Goal: Task Accomplishment & Management: Manage account settings

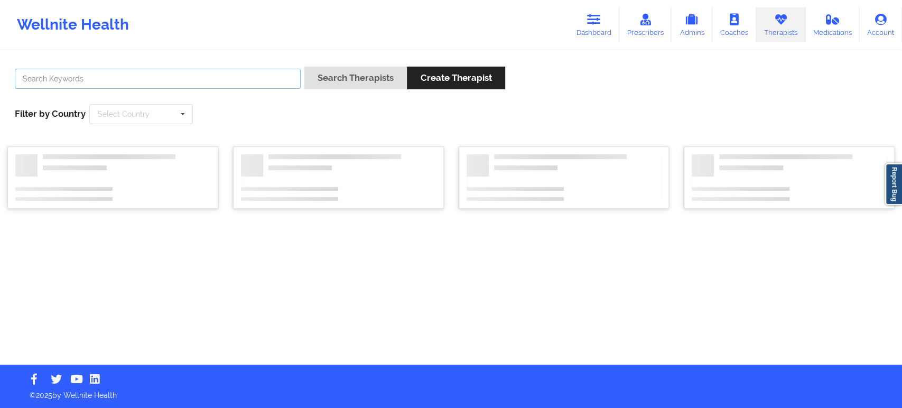
click at [263, 83] on input "text" at bounding box center [158, 79] width 286 height 20
paste input "[PERSON_NAME]"
type input "[PERSON_NAME]"
click at [351, 76] on button "Search Therapists" at bounding box center [355, 78] width 102 height 23
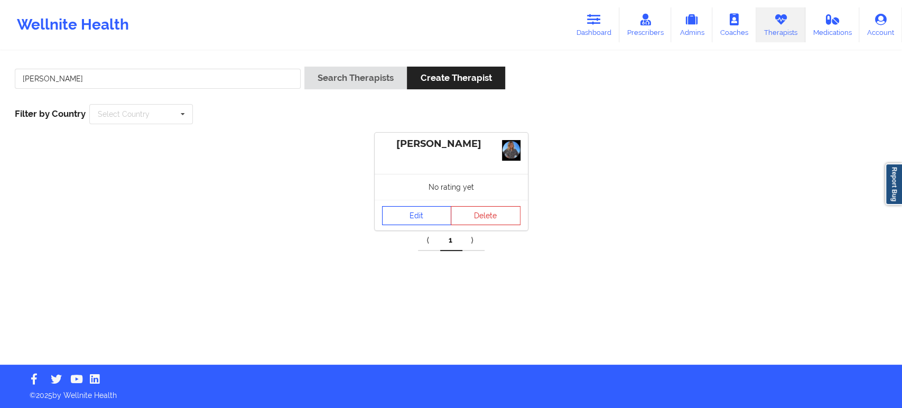
click at [414, 206] on link "Edit" at bounding box center [417, 215] width 70 height 19
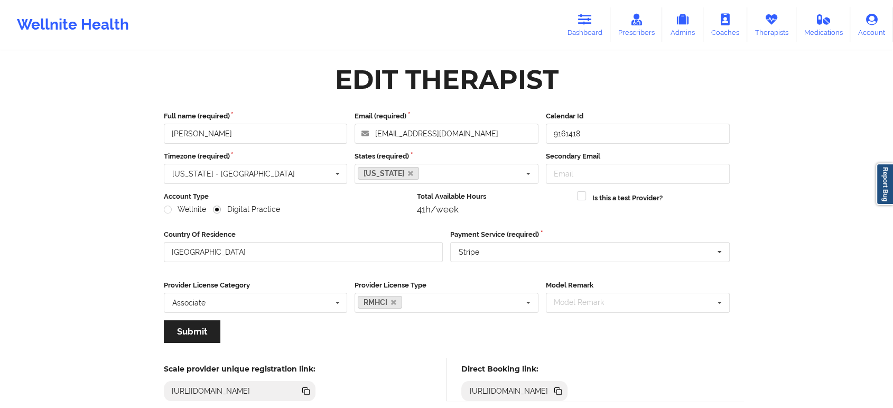
click at [562, 389] on icon at bounding box center [558, 391] width 5 height 5
click at [768, 24] on icon at bounding box center [771, 20] width 14 height 12
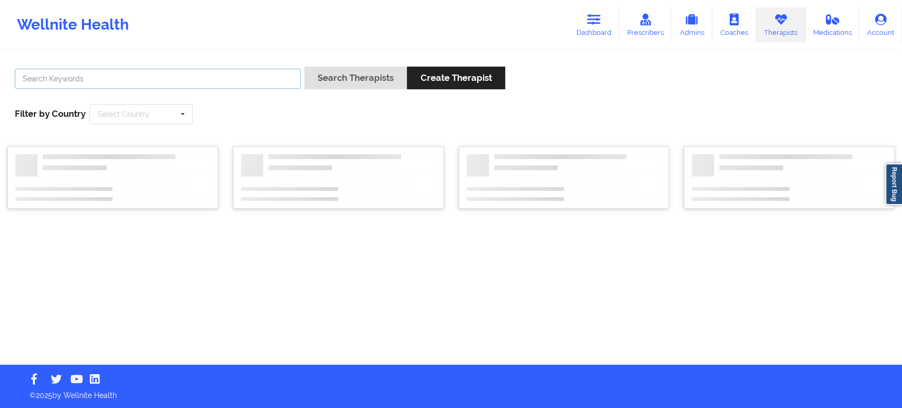
click at [269, 78] on input "text" at bounding box center [158, 79] width 286 height 20
paste input "[PERSON_NAME]"
type input "[PERSON_NAME]"
click at [348, 87] on button "Search Therapists" at bounding box center [355, 78] width 102 height 23
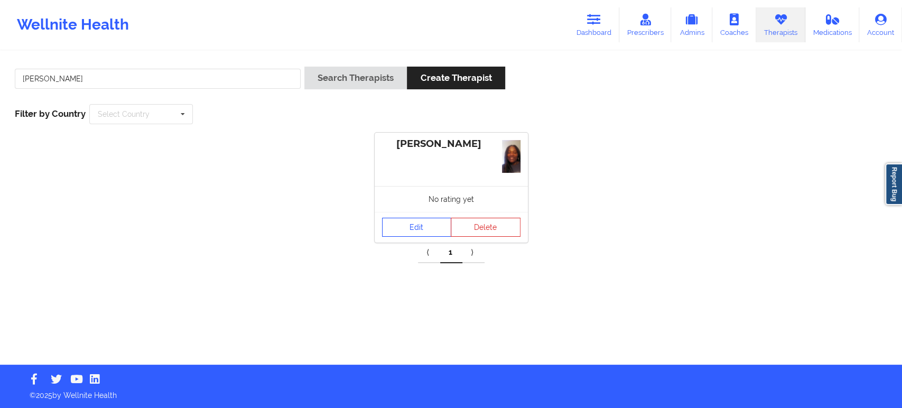
click at [411, 200] on div "No rating yet" at bounding box center [451, 199] width 153 height 26
click at [411, 228] on link "Edit" at bounding box center [417, 227] width 70 height 19
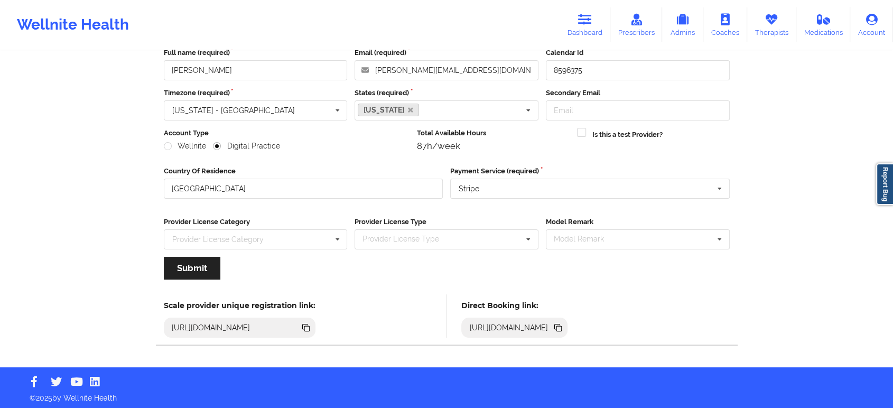
scroll to position [65, 0]
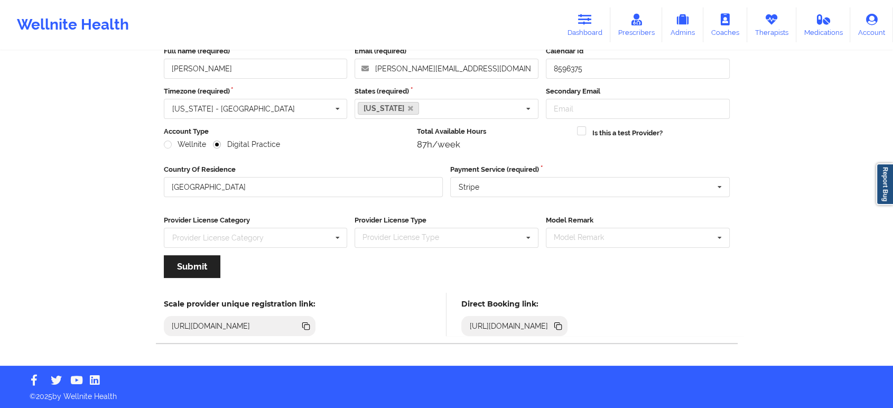
click at [562, 324] on icon at bounding box center [558, 326] width 5 height 5
click at [297, 78] on input "[PERSON_NAME]" at bounding box center [256, 69] width 184 height 20
click at [782, 13] on link "Therapists" at bounding box center [771, 24] width 49 height 35
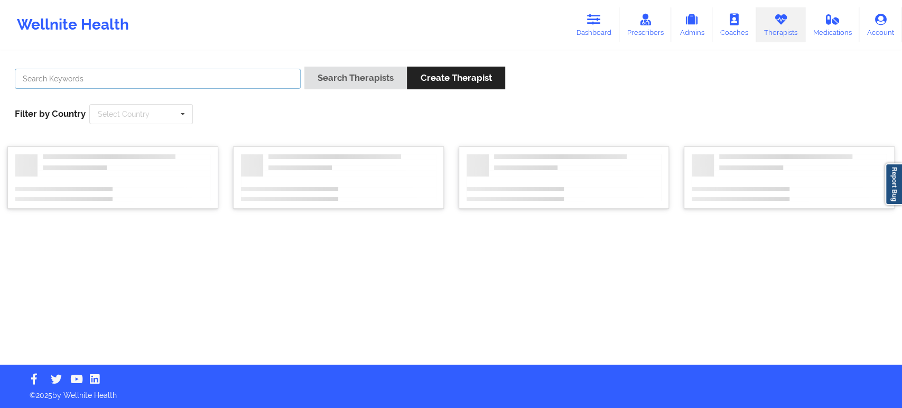
click at [256, 78] on input "text" at bounding box center [158, 79] width 286 height 20
paste input "[PERSON_NAME]"
type input "[PERSON_NAME]"
click at [345, 82] on button "Search Therapists" at bounding box center [355, 78] width 102 height 23
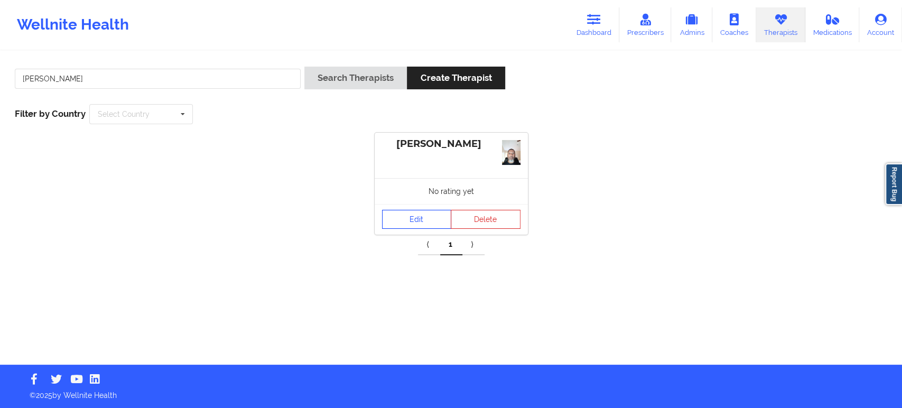
click at [415, 221] on link "Edit" at bounding box center [417, 219] width 70 height 19
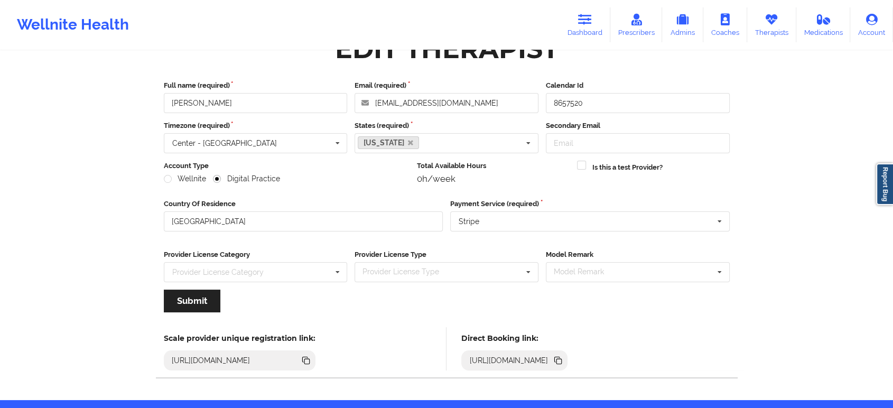
scroll to position [65, 0]
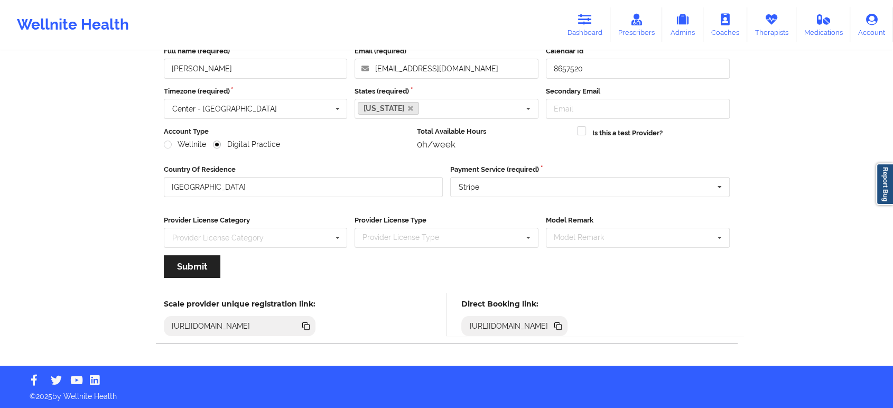
click at [564, 325] on icon at bounding box center [558, 326] width 12 height 12
click at [773, 30] on link "Therapists" at bounding box center [771, 24] width 49 height 35
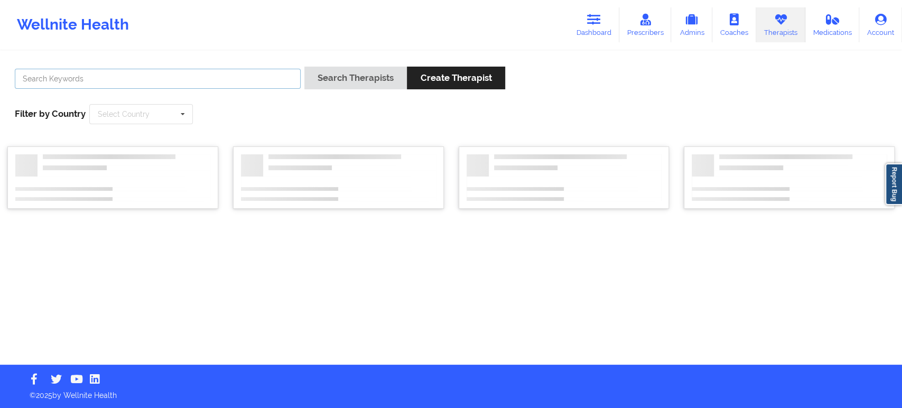
click at [287, 78] on input "text" at bounding box center [158, 79] width 286 height 20
paste input "[PERSON_NAME]"
type input "[PERSON_NAME]"
click at [359, 81] on button "Search Therapists" at bounding box center [355, 78] width 102 height 23
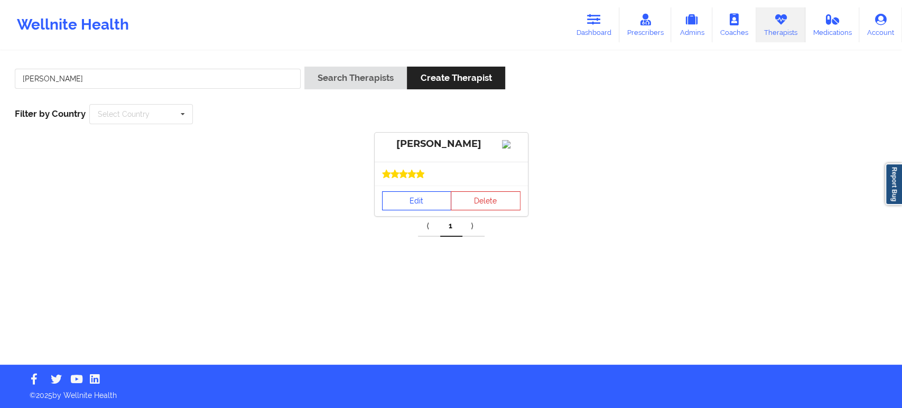
click at [421, 205] on link "Edit" at bounding box center [417, 200] width 70 height 19
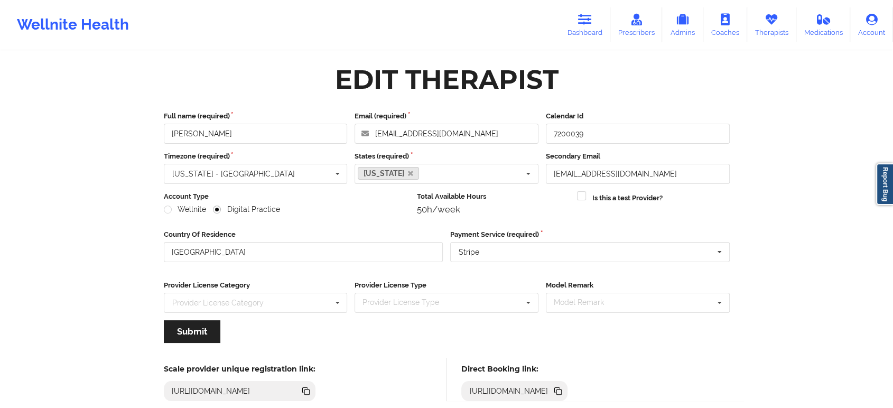
click at [562, 391] on icon at bounding box center [558, 391] width 5 height 5
drag, startPoint x: 776, startPoint y: 28, endPoint x: 753, endPoint y: 34, distance: 22.9
click at [776, 28] on link "Therapists" at bounding box center [771, 24] width 49 height 35
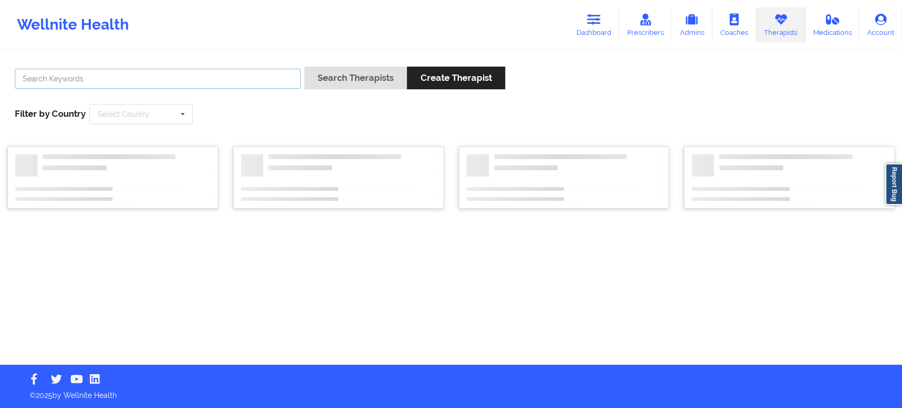
click at [259, 76] on input "text" at bounding box center [158, 79] width 286 height 20
paste input "[PERSON_NAME]"
type input "[PERSON_NAME]"
click at [356, 80] on button "Search Therapists" at bounding box center [355, 78] width 102 height 23
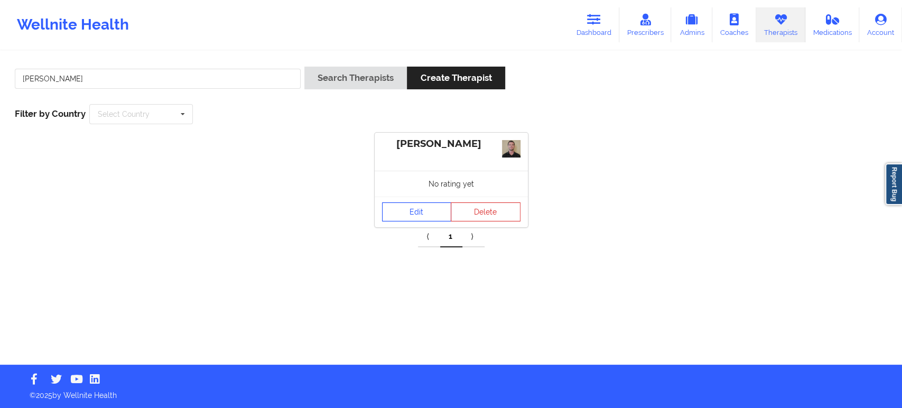
click at [419, 204] on link "Edit" at bounding box center [417, 211] width 70 height 19
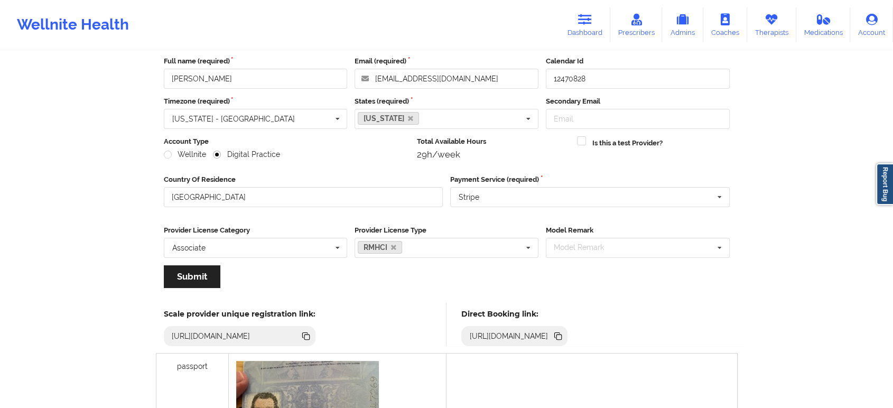
scroll to position [116, 0]
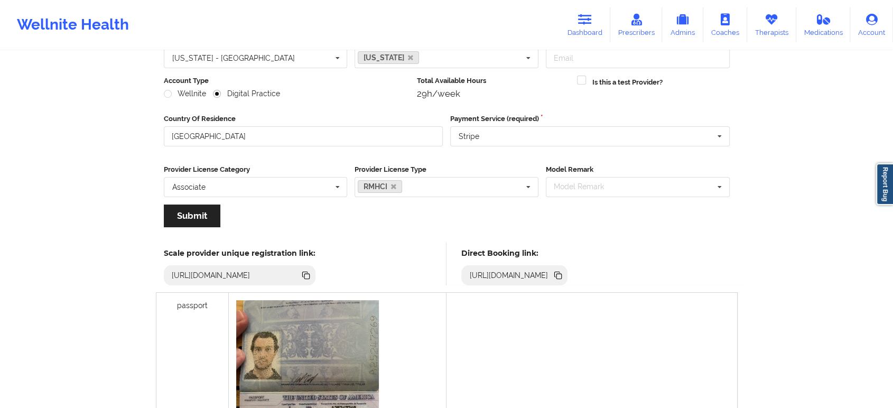
click at [562, 274] on icon at bounding box center [558, 276] width 5 height 5
click at [765, 16] on icon at bounding box center [771, 20] width 14 height 12
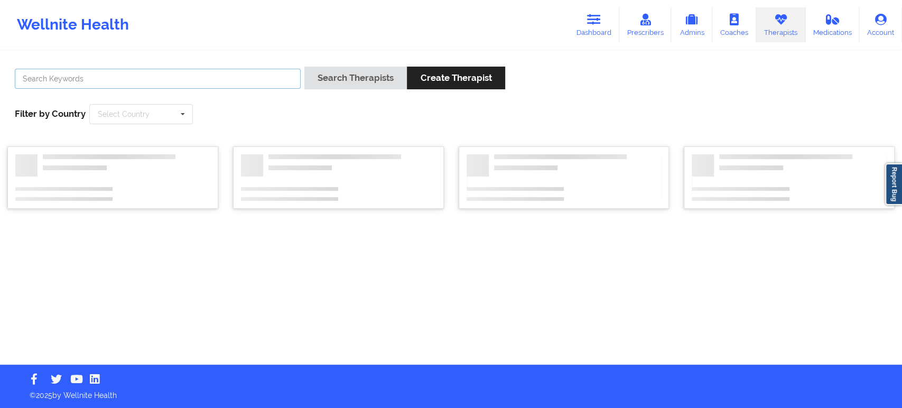
click at [246, 83] on input "text" at bounding box center [158, 79] width 286 height 20
paste input "[PERSON_NAME] PhD"
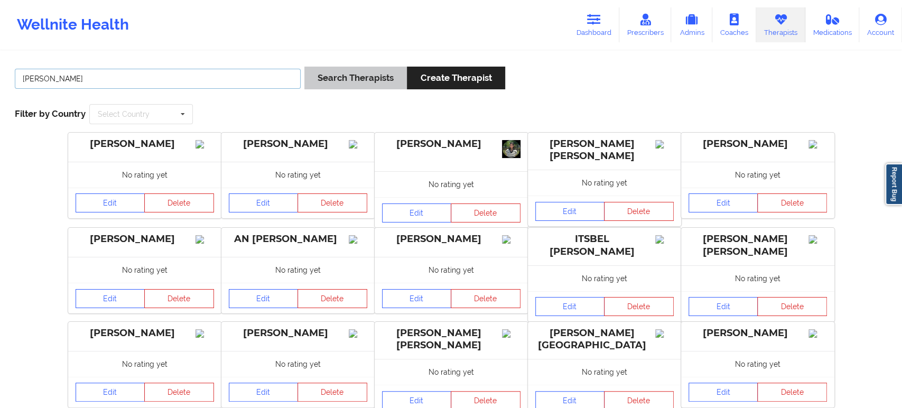
type input "[PERSON_NAME]"
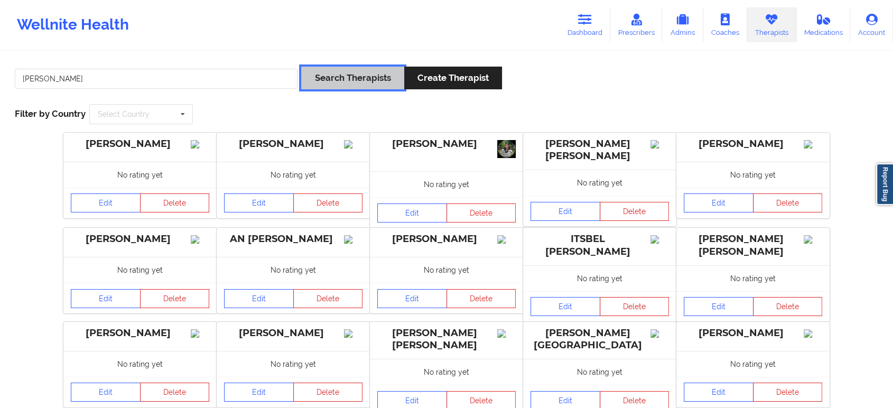
click at [351, 77] on button "Search Therapists" at bounding box center [352, 78] width 102 height 23
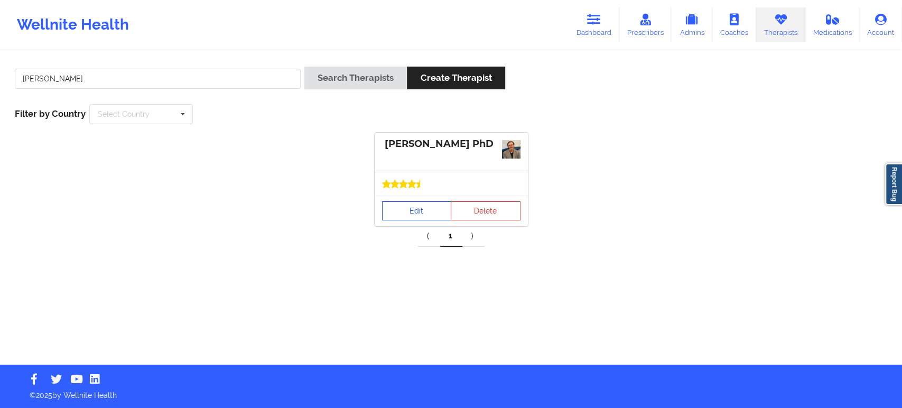
click at [427, 218] on link "Edit" at bounding box center [417, 210] width 70 height 19
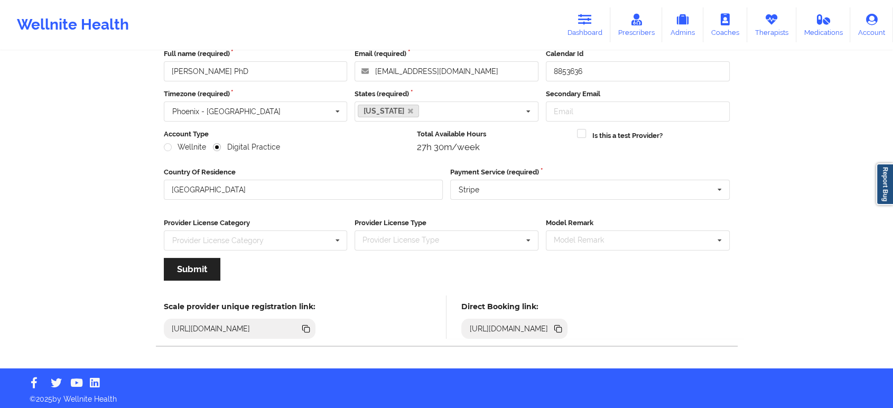
scroll to position [65, 0]
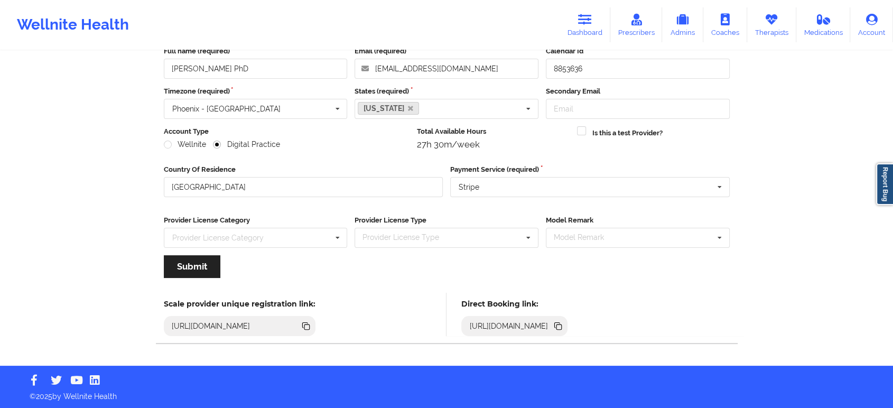
click at [559, 324] on icon at bounding box center [556, 324] width 5 height 5
drag, startPoint x: 181, startPoint y: 68, endPoint x: 237, endPoint y: 66, distance: 56.6
click at [237, 66] on input "[PERSON_NAME] PhD" at bounding box center [256, 69] width 184 height 20
click at [775, 22] on icon at bounding box center [771, 20] width 14 height 12
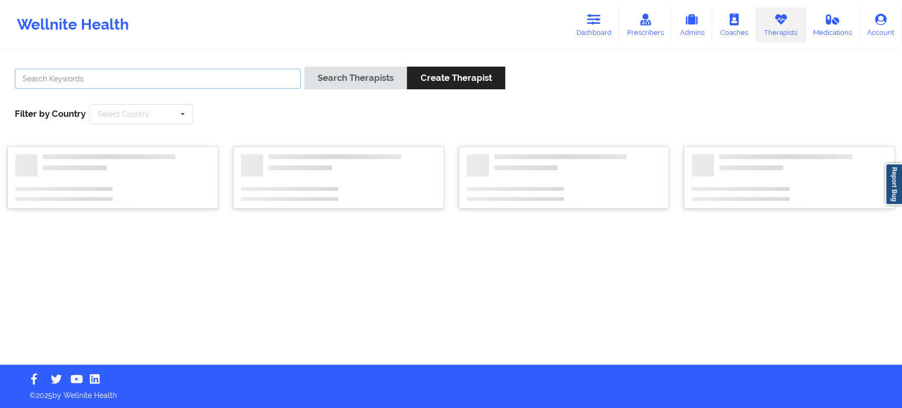
click at [239, 76] on input "text" at bounding box center [158, 79] width 286 height 20
paste input "[PERSON_NAME] -"
click at [342, 80] on button "Search Therapists" at bounding box center [355, 78] width 102 height 23
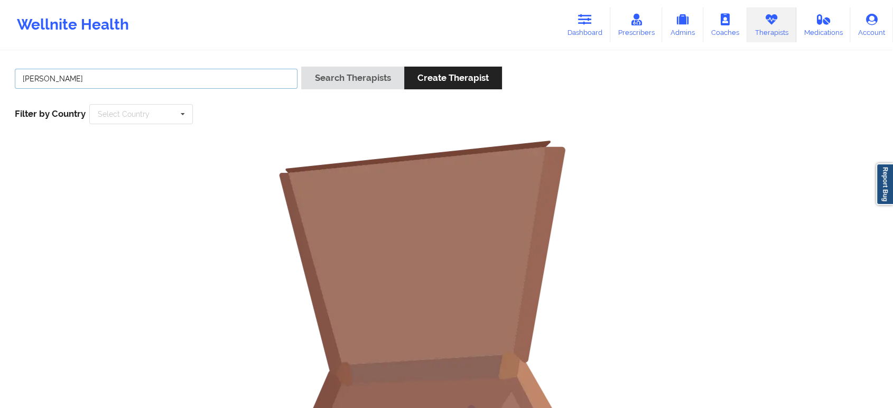
click at [127, 84] on input "[PERSON_NAME]" at bounding box center [156, 79] width 283 height 20
type input "[PERSON_NAME]"
click at [301, 67] on button "Search Therapists" at bounding box center [352, 78] width 102 height 23
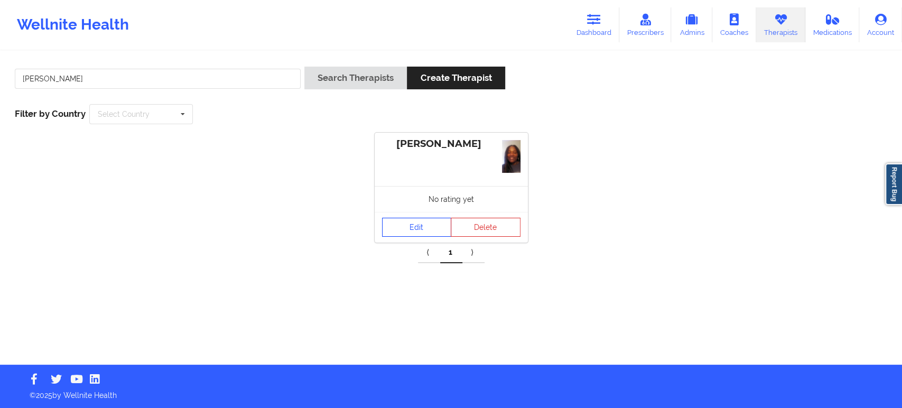
click at [414, 226] on link "Edit" at bounding box center [417, 227] width 70 height 19
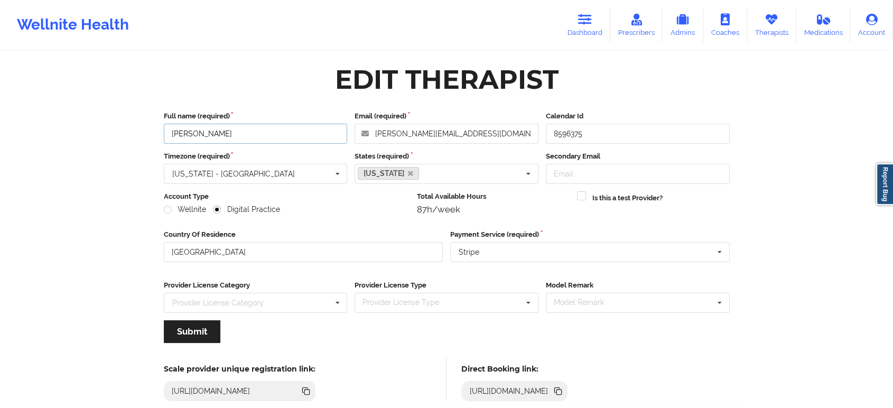
click at [302, 132] on input "[PERSON_NAME]" at bounding box center [256, 134] width 184 height 20
click at [188, 129] on input "[PERSON_NAME]" at bounding box center [256, 134] width 184 height 20
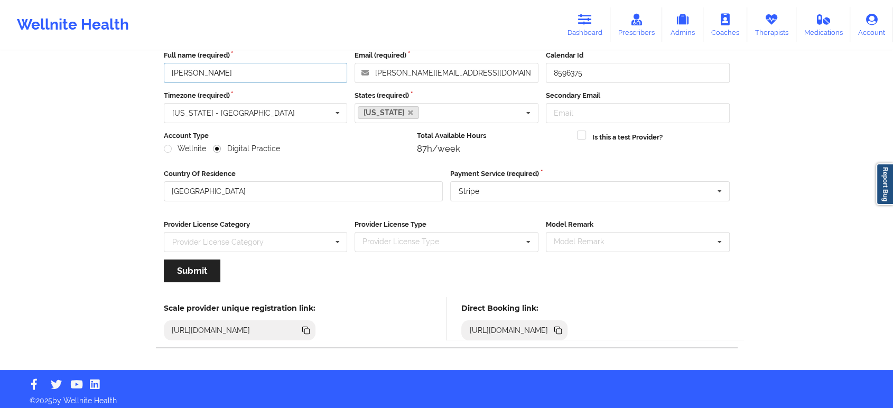
scroll to position [65, 0]
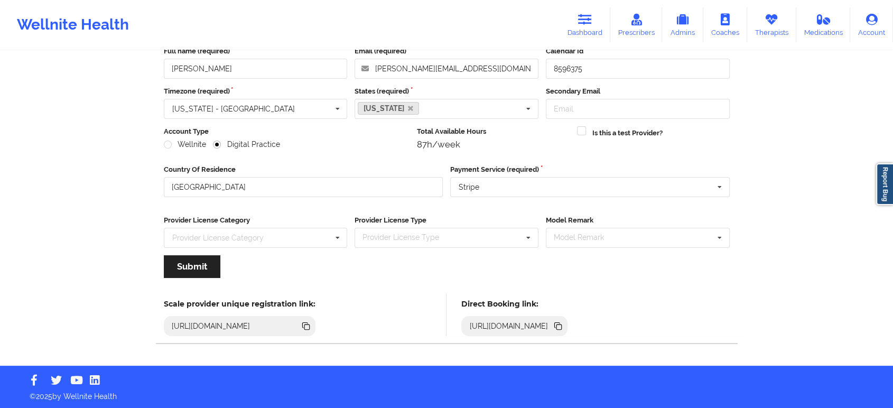
click at [562, 326] on icon at bounding box center [558, 326] width 5 height 5
click at [777, 20] on icon at bounding box center [771, 20] width 14 height 12
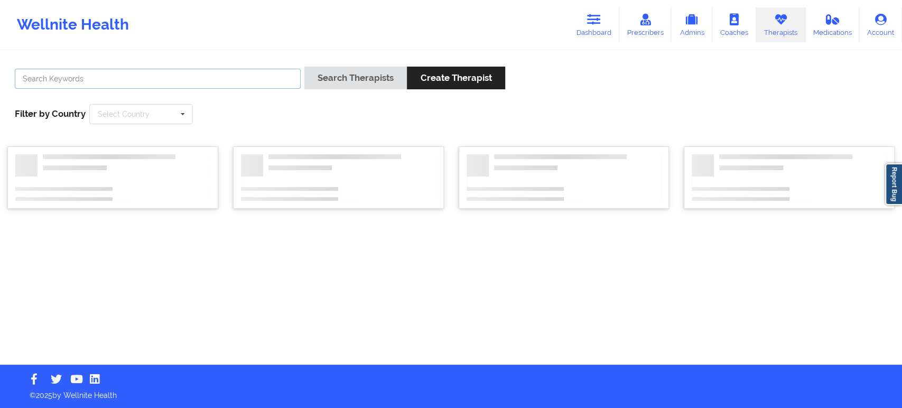
click at [283, 76] on input "text" at bounding box center [158, 79] width 286 height 20
paste input "[PERSON_NAME]"
type input "[PERSON_NAME]"
click at [356, 76] on button "Search Therapists" at bounding box center [355, 78] width 102 height 23
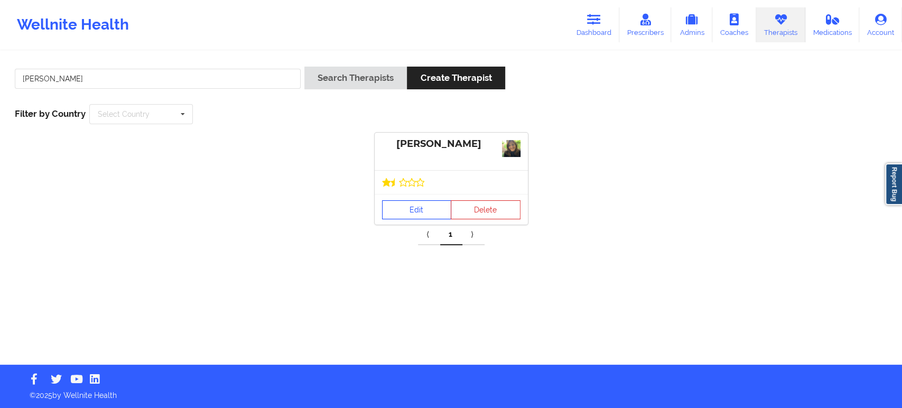
click at [426, 206] on link "Edit" at bounding box center [417, 209] width 70 height 19
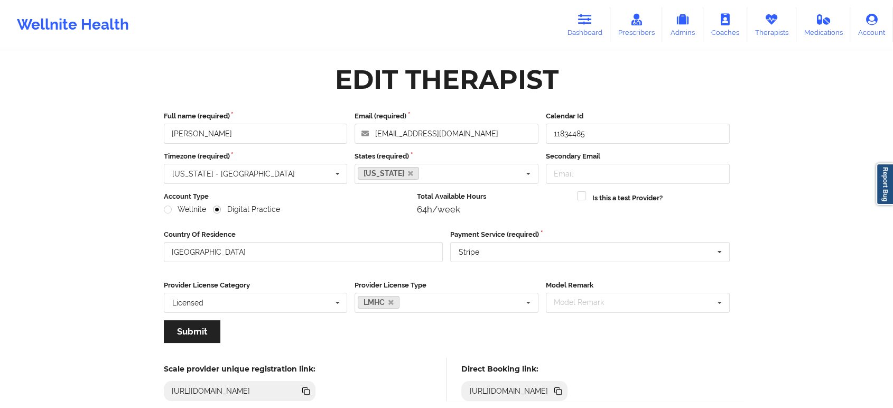
click at [559, 389] on icon at bounding box center [556, 389] width 5 height 5
click at [262, 125] on input "[PERSON_NAME]" at bounding box center [256, 134] width 184 height 20
